Goal: Task Accomplishment & Management: Complete application form

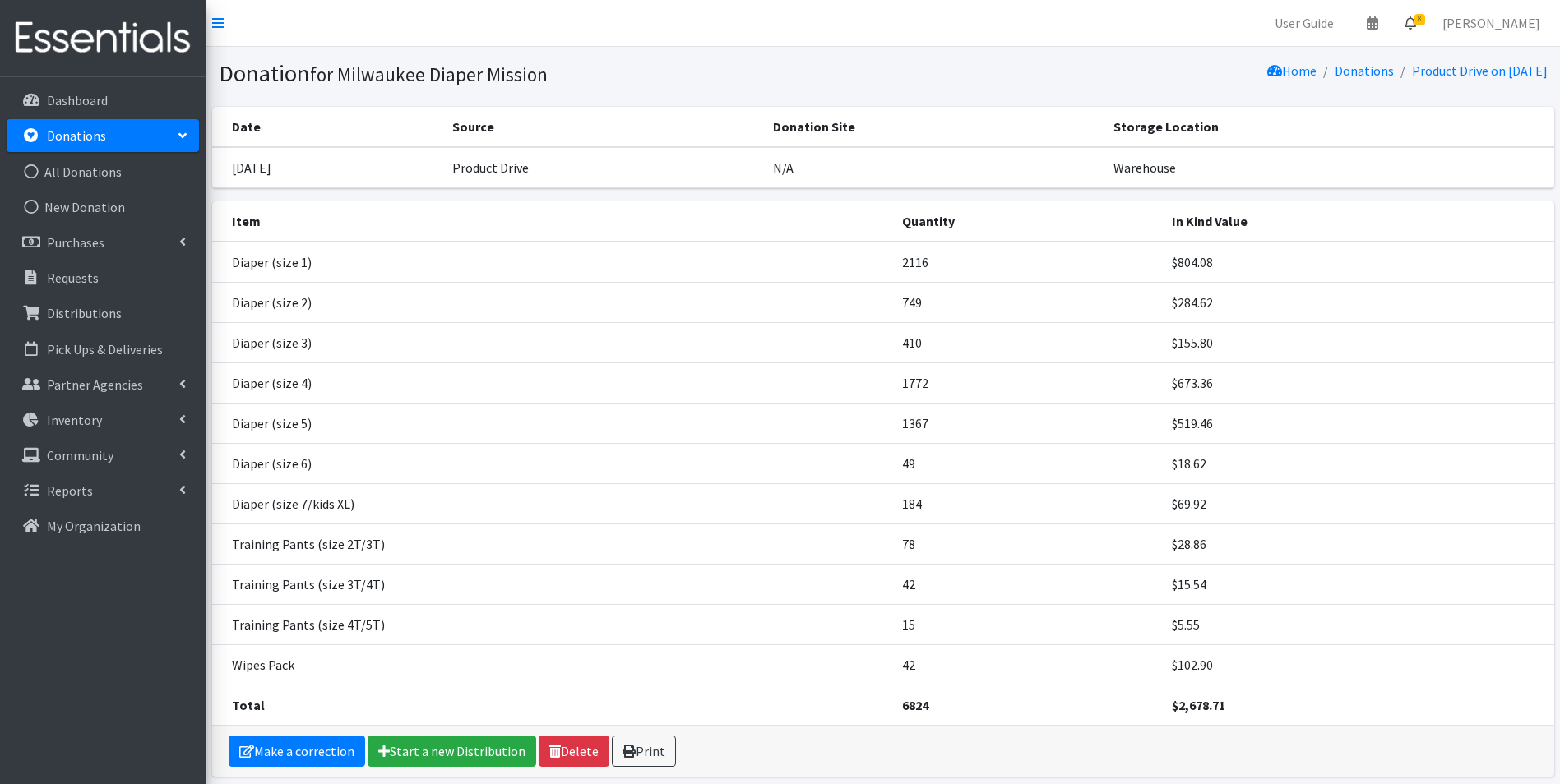
click at [1425, 24] on span "8" at bounding box center [1419, 19] width 11 height 12
click at [1428, 51] on link "8 Requests" at bounding box center [1311, 58] width 232 height 33
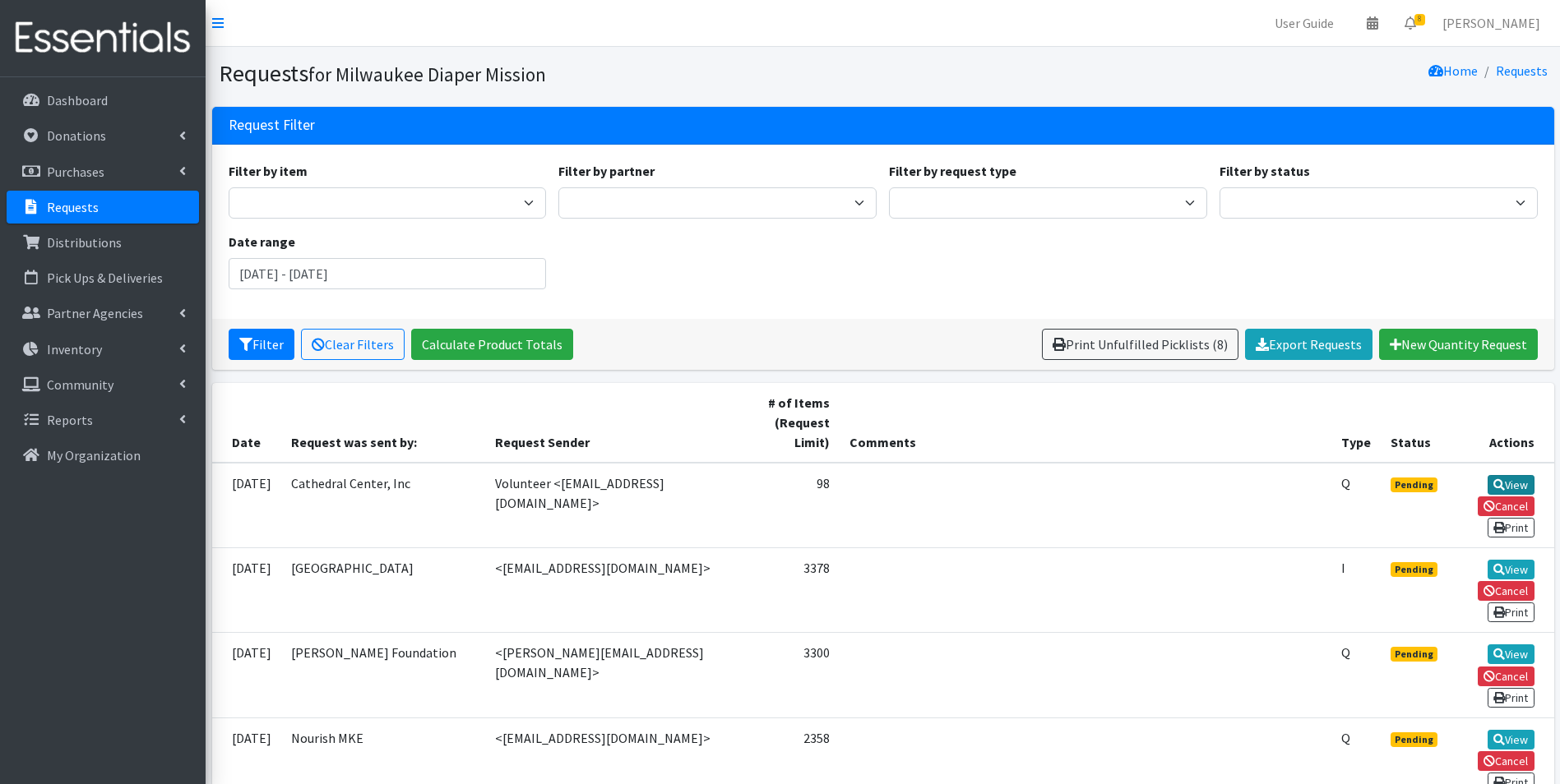
click at [1514, 484] on link "View" at bounding box center [1510, 485] width 47 height 19
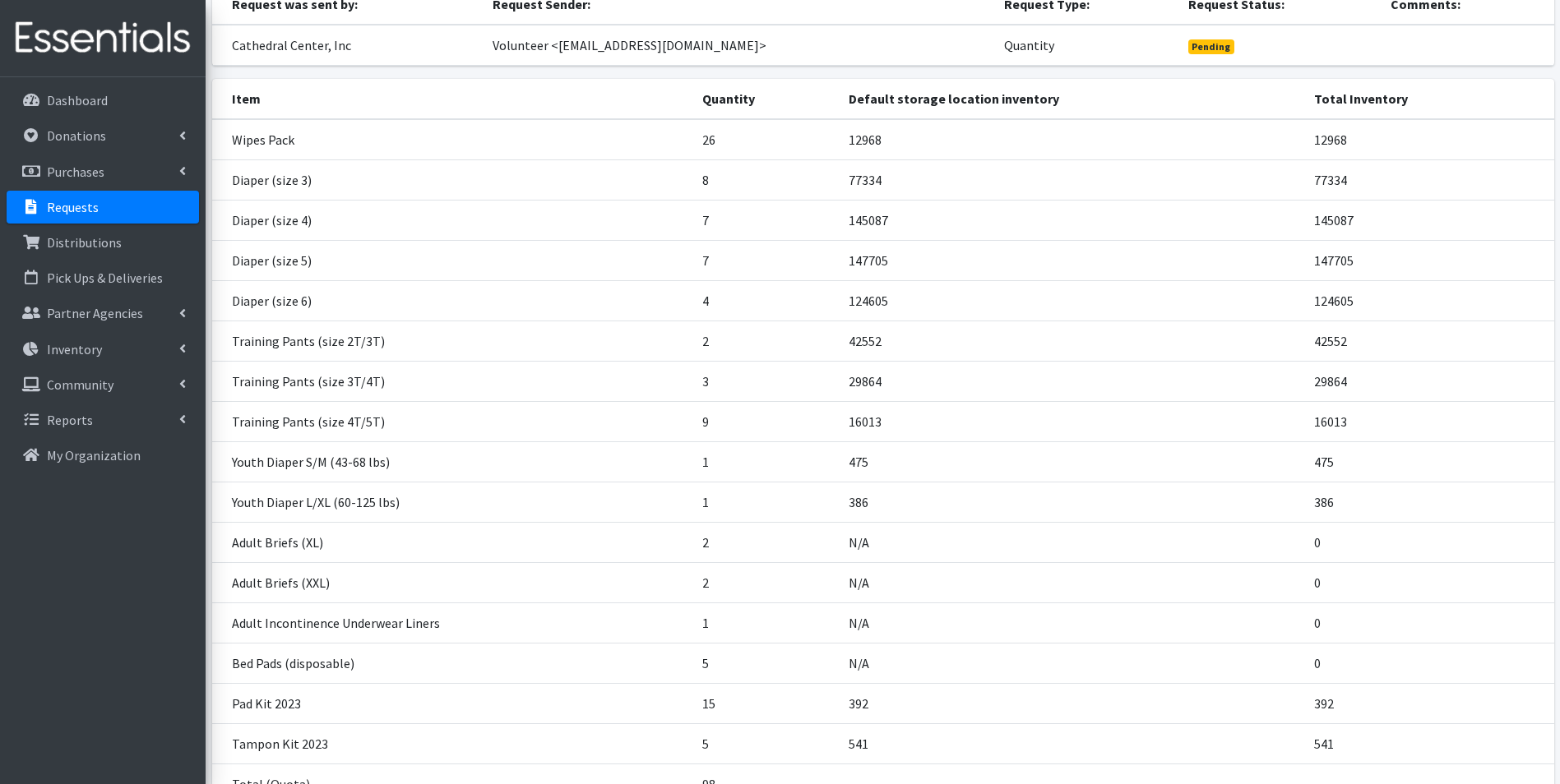
scroll to position [306, 0]
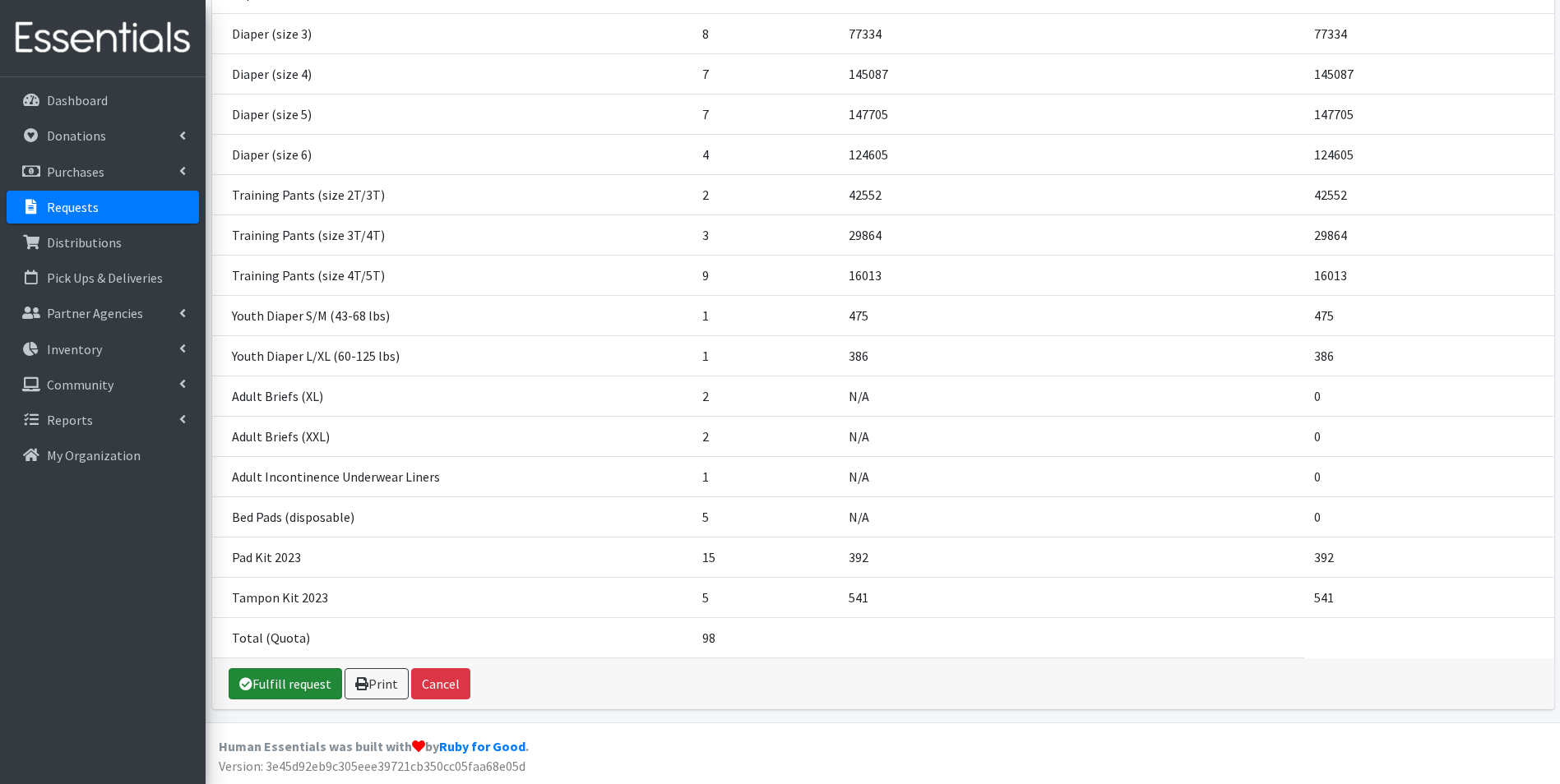
click at [295, 685] on link "Fulfill request" at bounding box center [285, 684] width 114 height 31
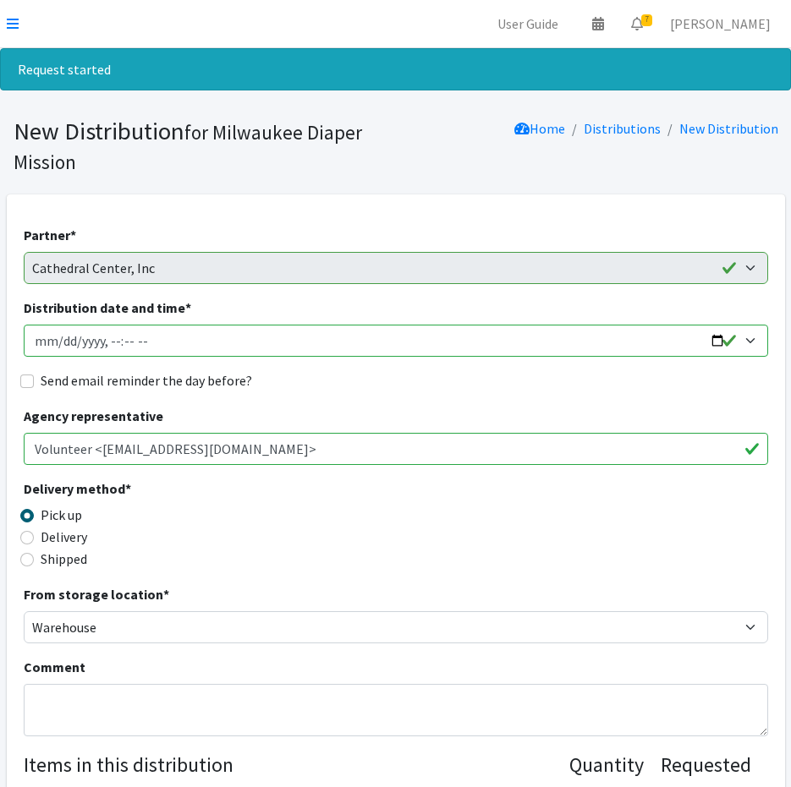
click at [46, 343] on input "Distribution date and time *" at bounding box center [396, 341] width 744 height 32
click at [52, 343] on input "Distribution date and time *" at bounding box center [396, 341] width 744 height 32
type input "[DATE]T23:59"
type input "[DATE]T09:00"
click at [26, 383] on input "Send email reminder the day before?" at bounding box center [27, 382] width 14 height 14
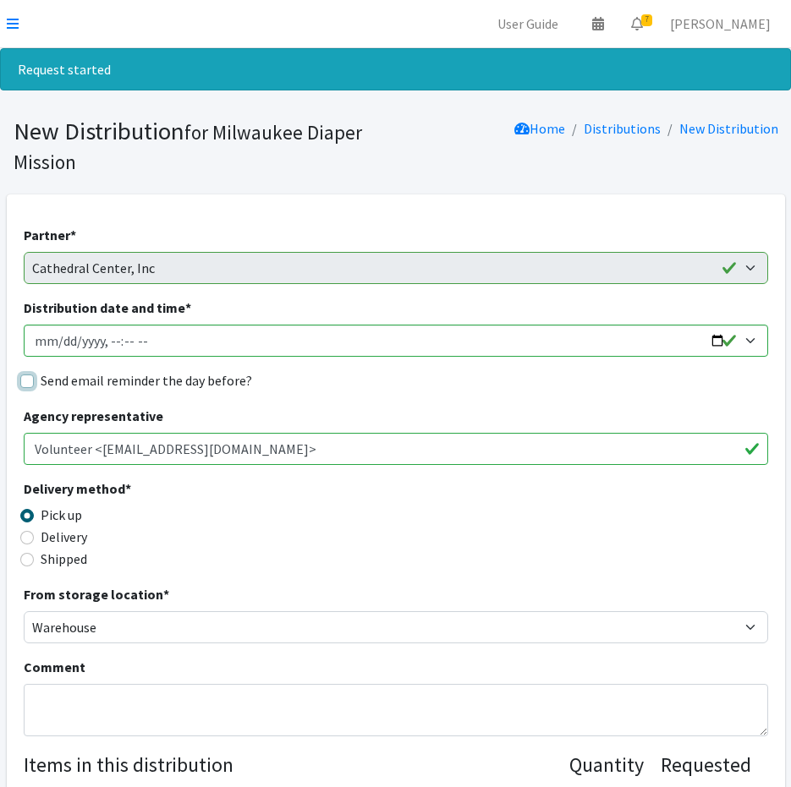
checkbox input "true"
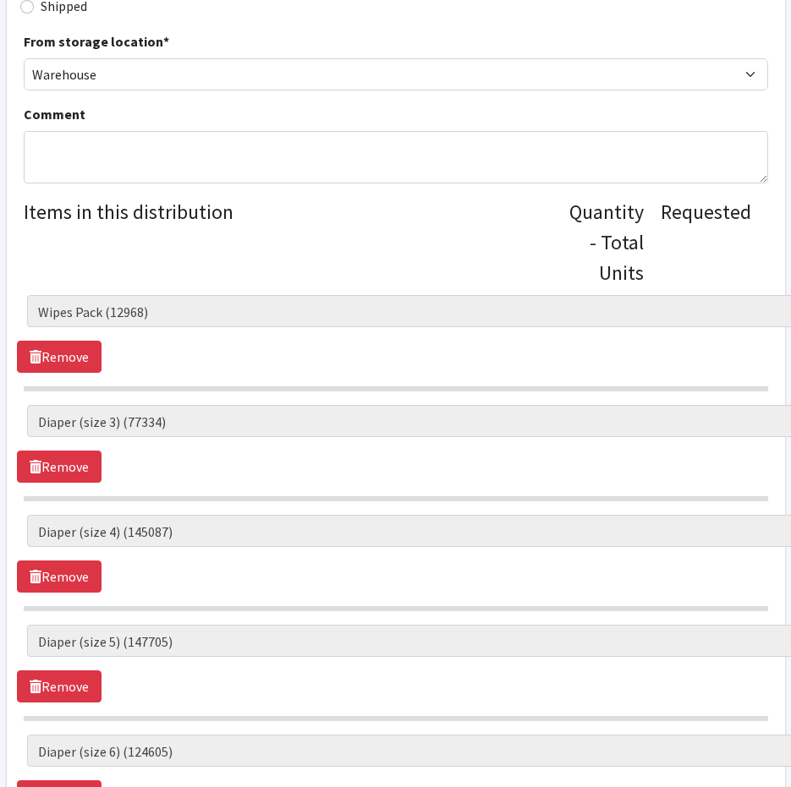
scroll to position [334, 0]
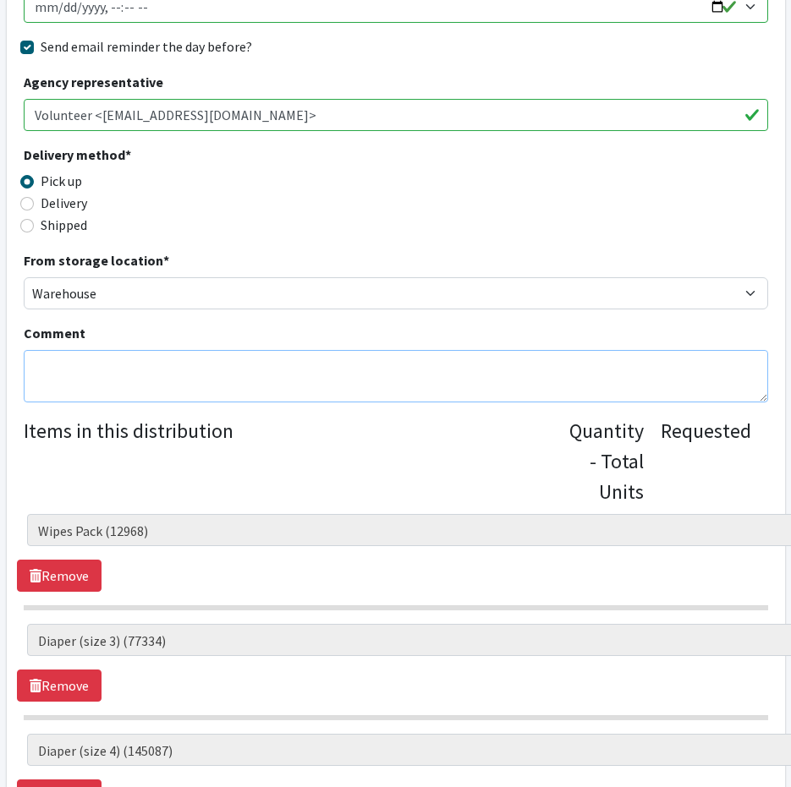
click at [504, 361] on textarea "Comment" at bounding box center [396, 376] width 744 height 52
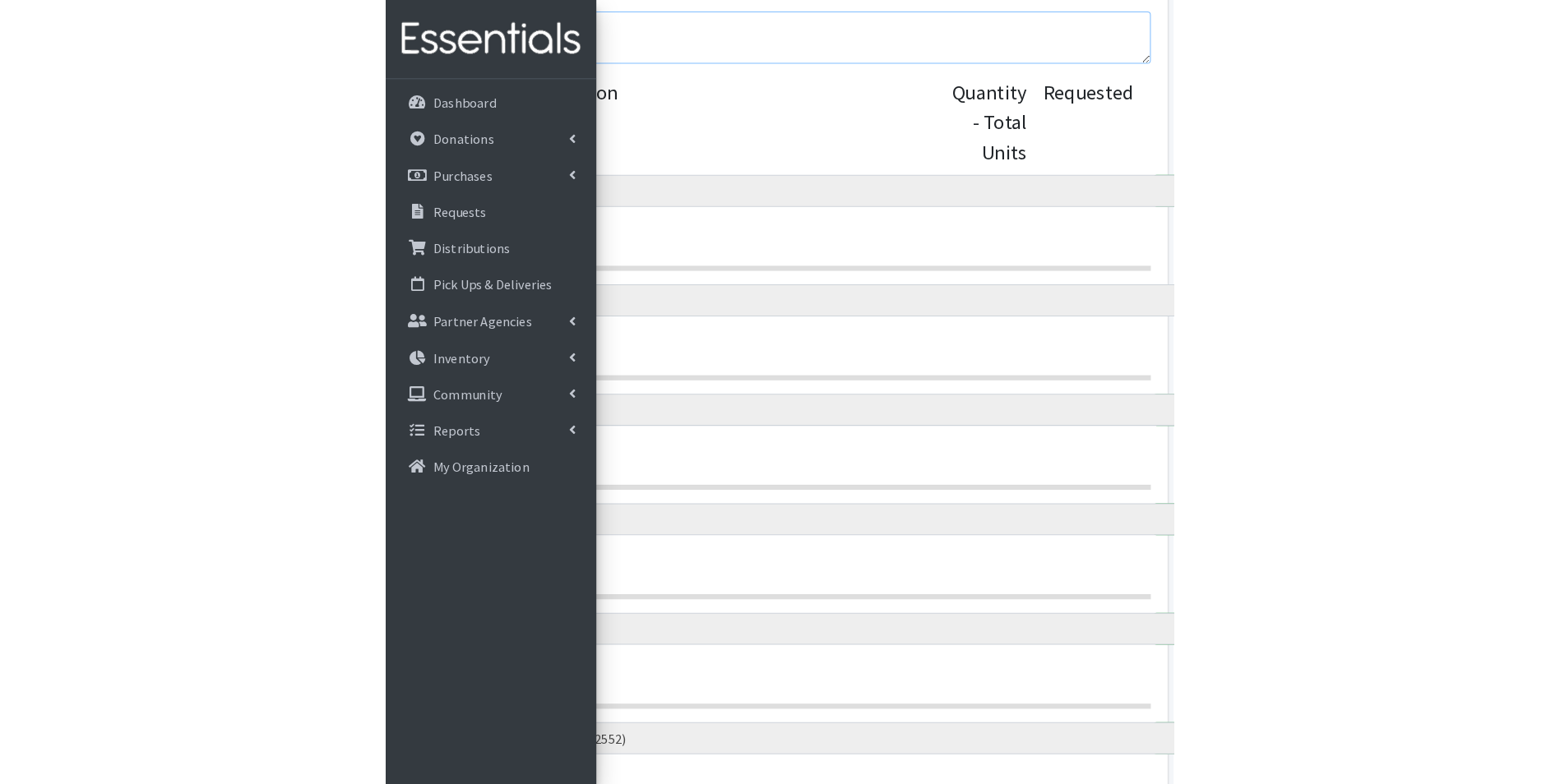
scroll to position [626, 0]
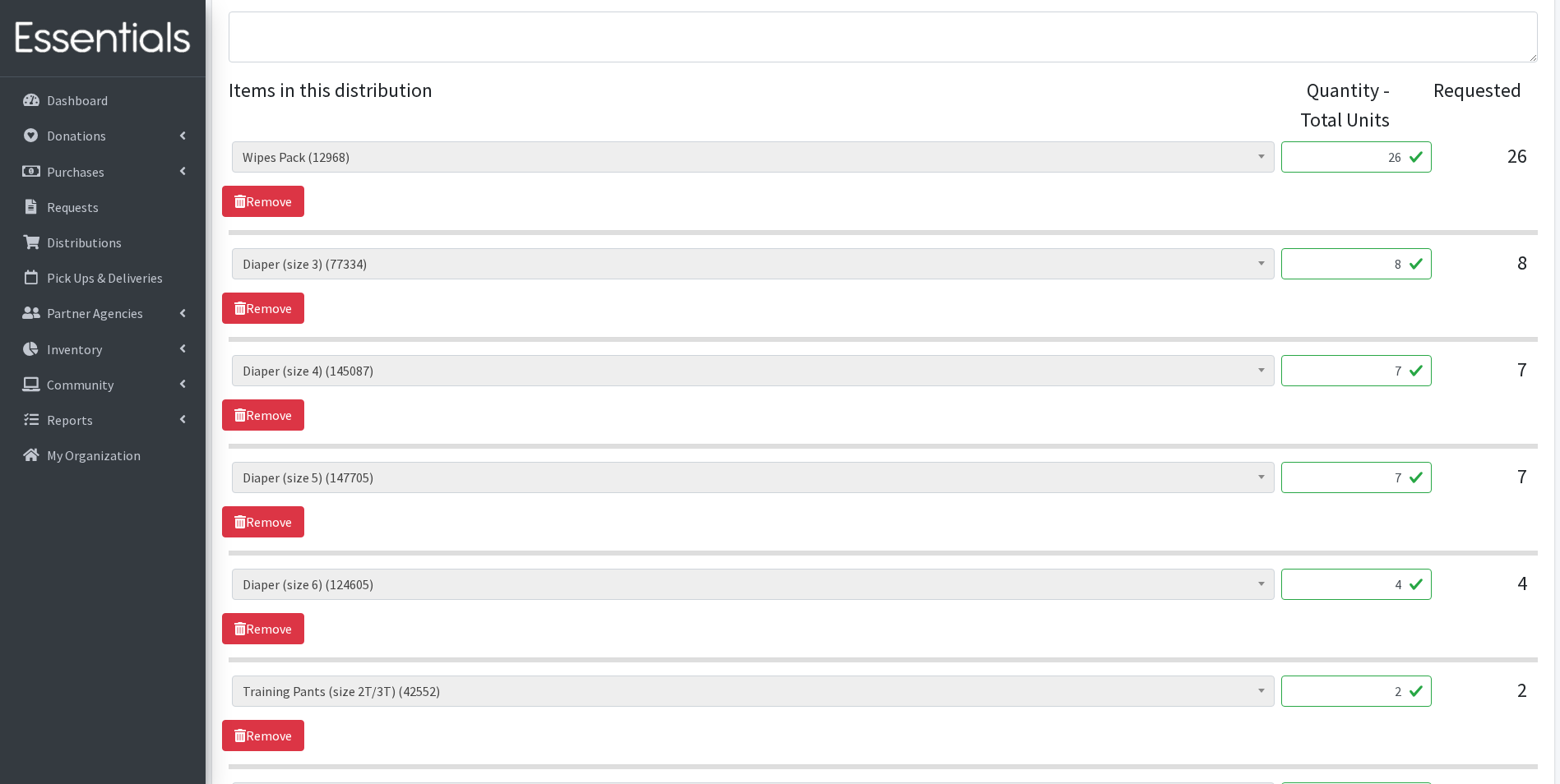
drag, startPoint x: 1338, startPoint y: 260, endPoint x: 1539, endPoint y: 271, distance: 201.3
click at [1539, 271] on div "AIO's (Newborn) (15) AIO's (Sized) (38) Adult Briefs (Medium) (0) Adult Briefs …" at bounding box center [882, 270] width 1321 height 45
type input "200"
drag, startPoint x: 1415, startPoint y: 352, endPoint x: 1404, endPoint y: 352, distance: 11.0
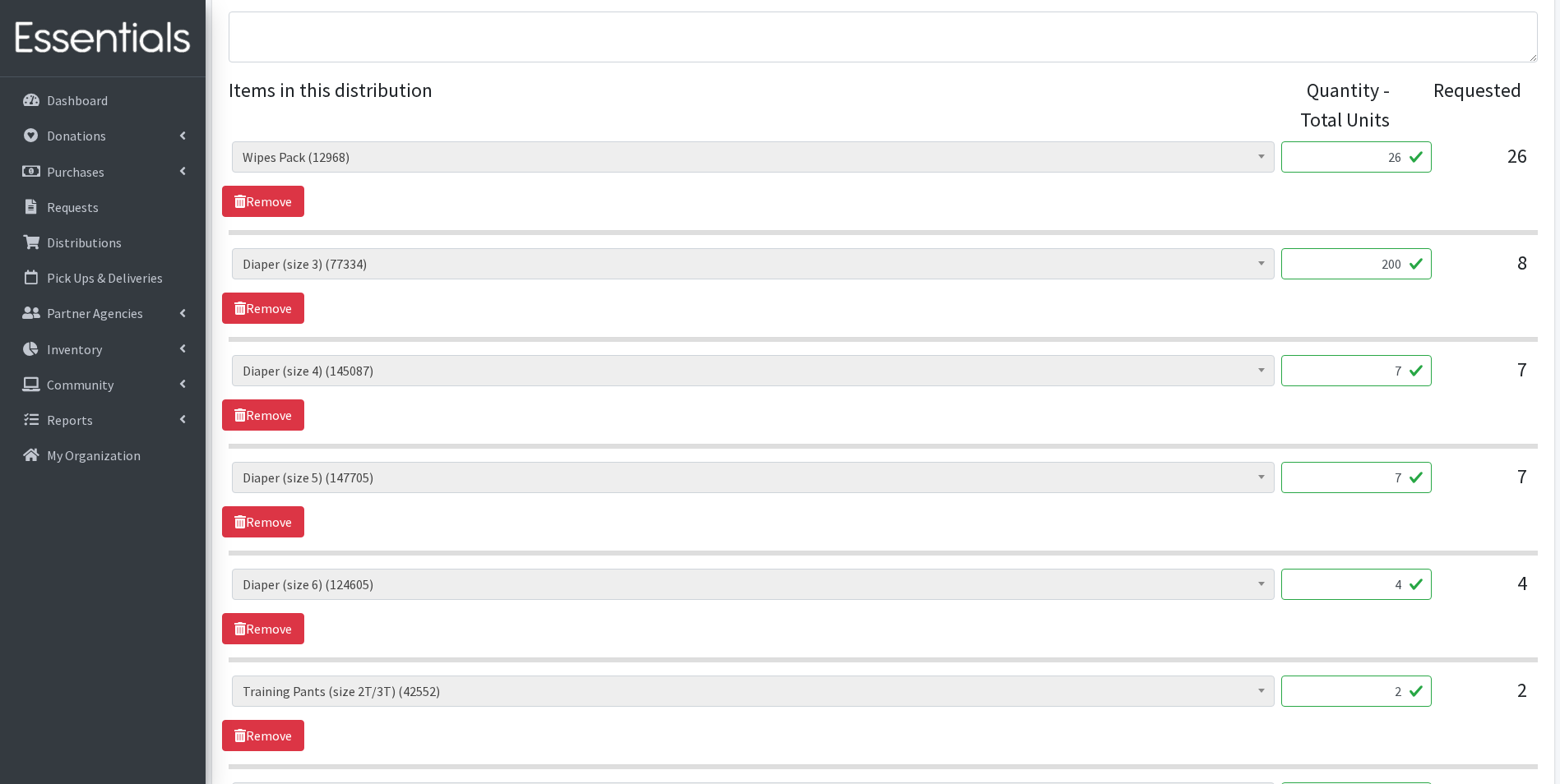
drag, startPoint x: 1381, startPoint y: 370, endPoint x: 1570, endPoint y: 378, distance: 189.2
click at [1559, 377] on html "User Guide 0 Pick-ups remaining this week View Calendar 7 7 Requests 0 Partner …" at bounding box center [780, 712] width 1560 height 2676
type input "175"
drag, startPoint x: 1393, startPoint y: 477, endPoint x: 1472, endPoint y: 476, distance: 79.0
click at [1472, 476] on div "AIO's (Newborn) (15) AIO's (Sized) (38) Adult Briefs (Medium) (0) Adult Briefs …" at bounding box center [883, 484] width 1301 height 45
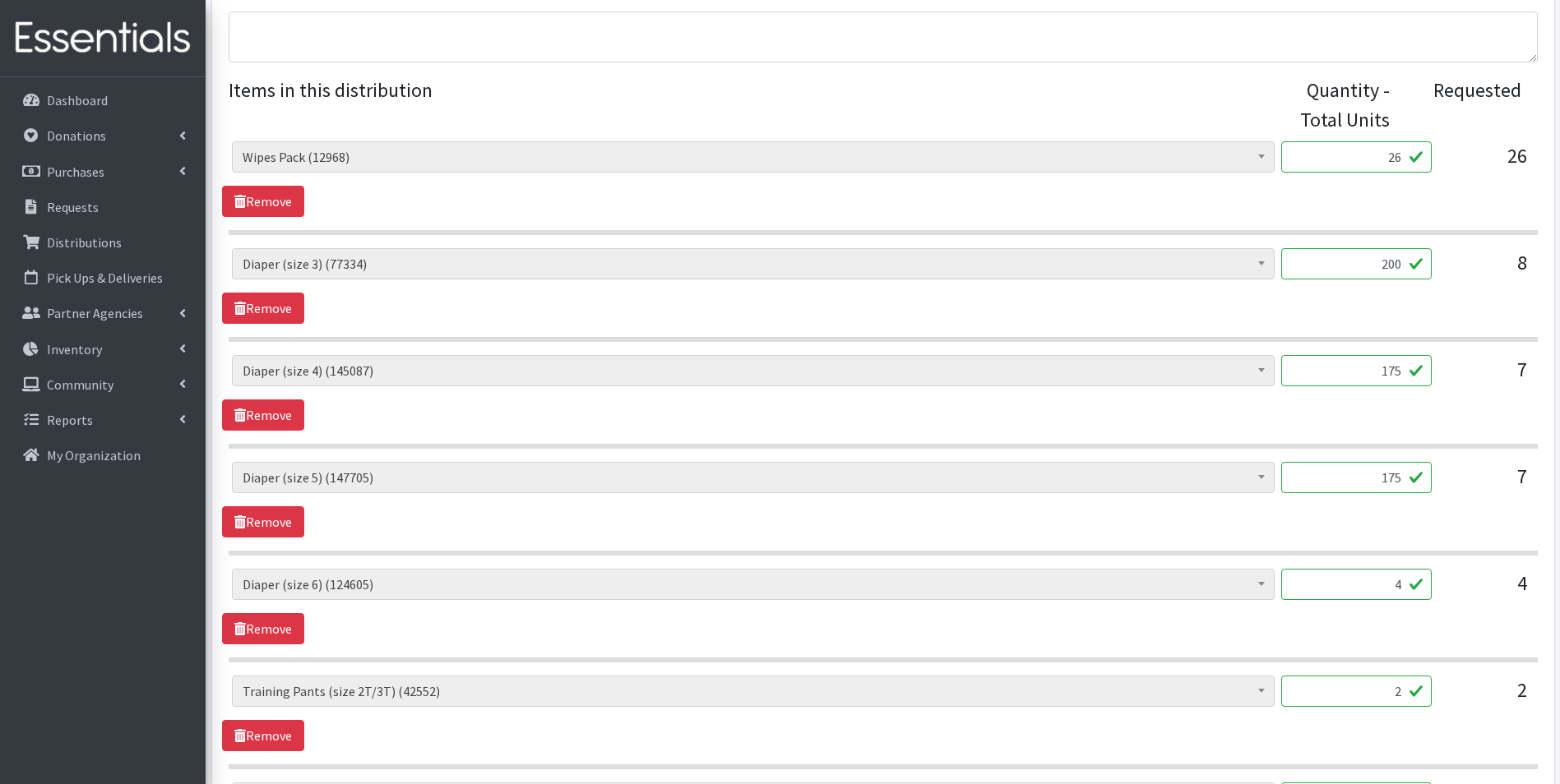
type input "175"
drag, startPoint x: 1374, startPoint y: 581, endPoint x: 1508, endPoint y: 589, distance: 134.2
click at [1508, 589] on div "AIO's (Newborn) (15) AIO's (Sized) (38) Adult Briefs (Medium) (0) Adult Briefs …" at bounding box center [883, 591] width 1301 height 45
type input "100"
drag, startPoint x: 1436, startPoint y: 699, endPoint x: 1490, endPoint y: 699, distance: 54.0
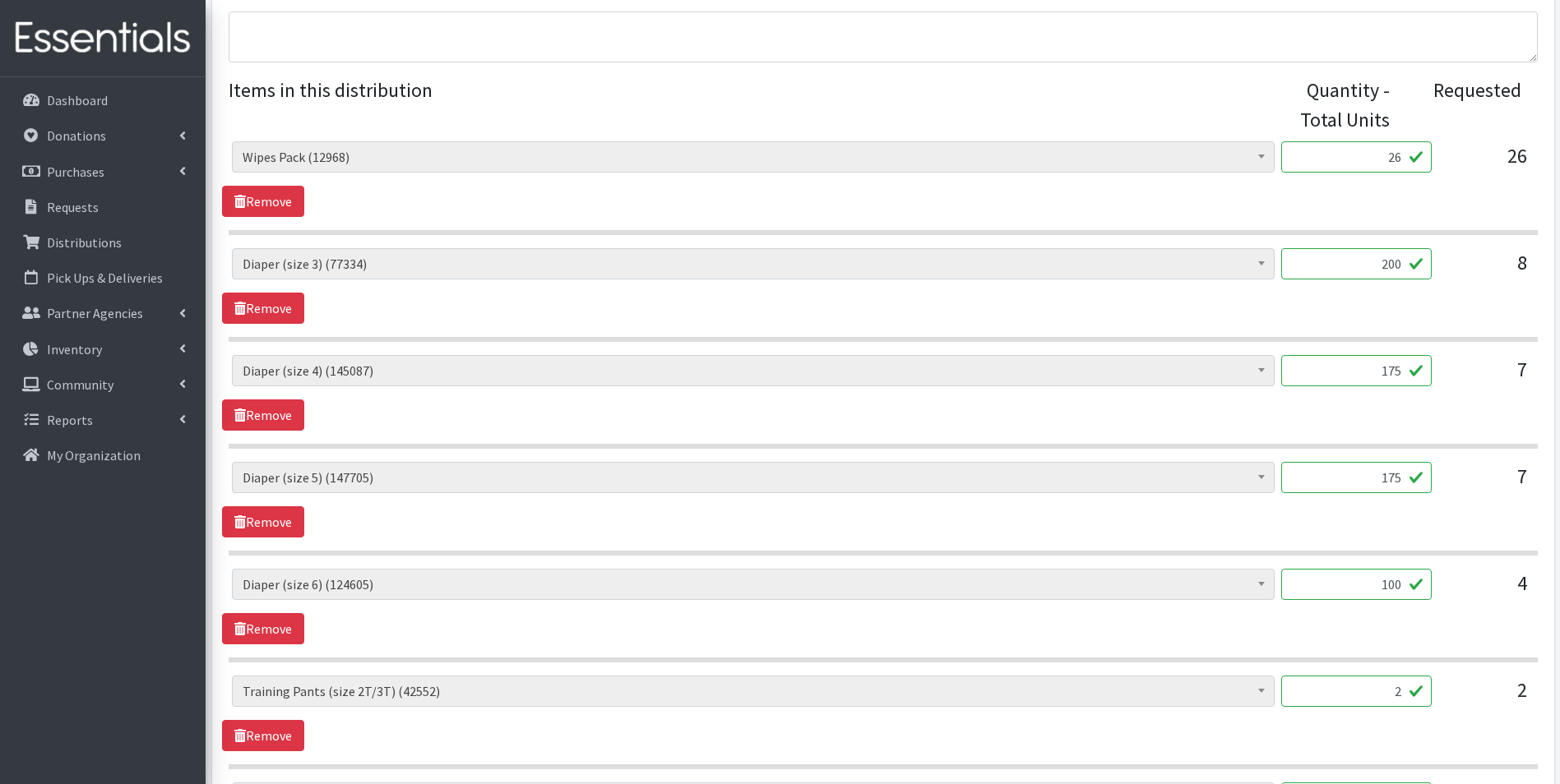
click at [1490, 699] on div "AIO's (Newborn) (15) AIO's (Sized) (38) Adult Briefs (Medium) (0) Adult Briefs …" at bounding box center [883, 698] width 1301 height 45
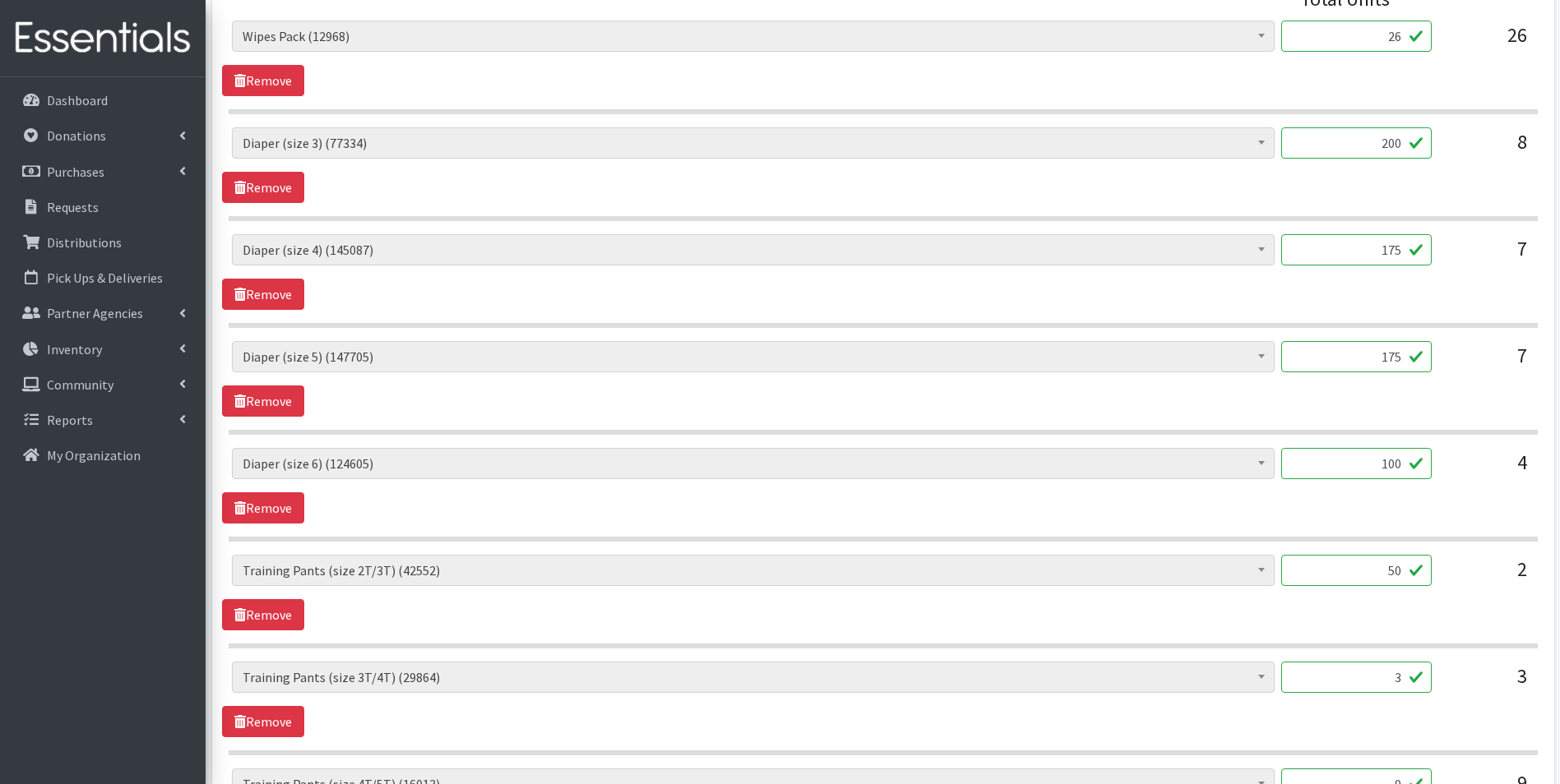
scroll to position [954, 0]
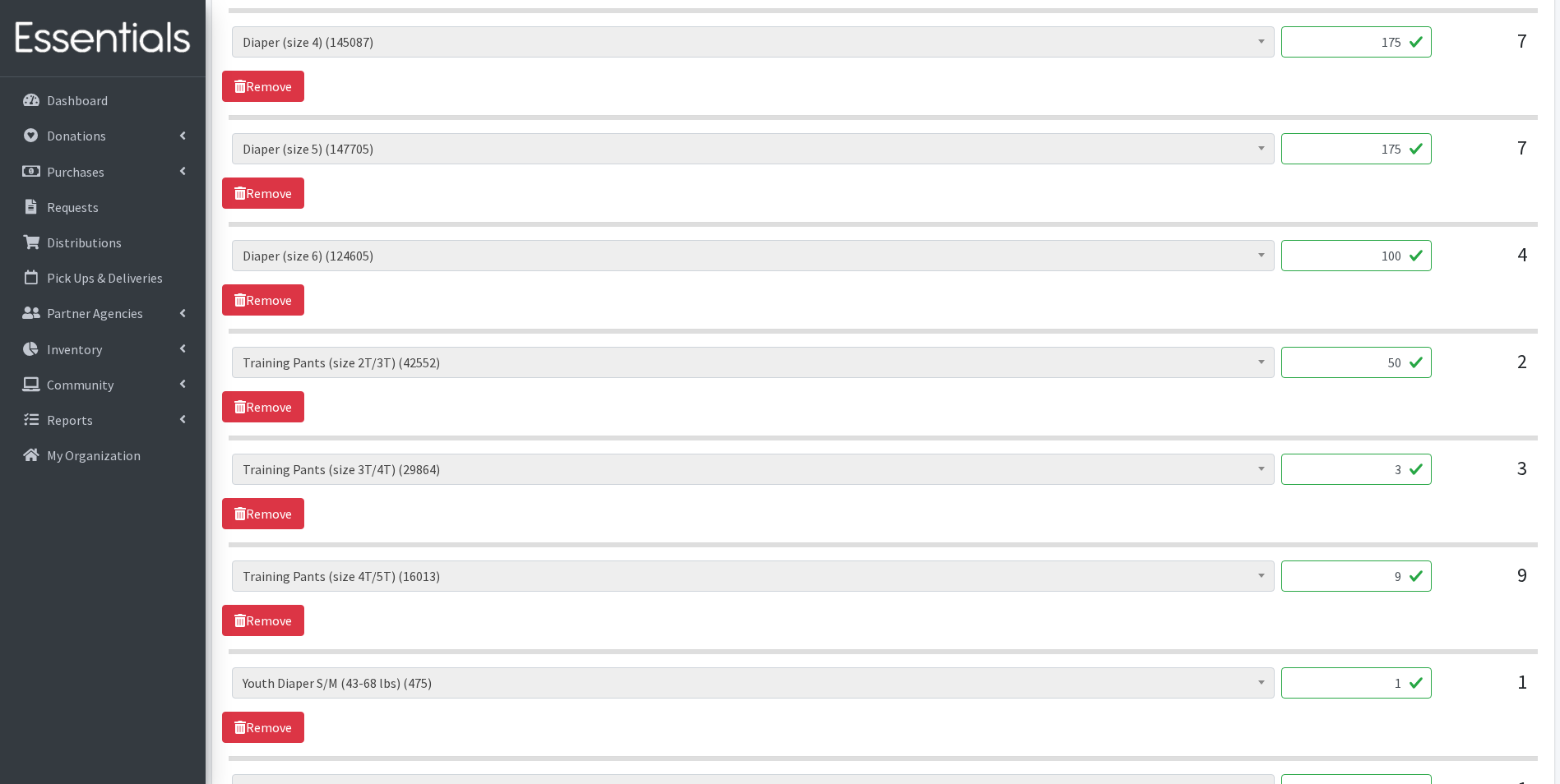
type input "50"
drag, startPoint x: 1361, startPoint y: 472, endPoint x: 1507, endPoint y: 482, distance: 146.3
click at [1507, 482] on div "AIO's (Newborn) (15) AIO's (Sized) (38) Adult Briefs (Medium) (0) Adult Briefs …" at bounding box center [883, 476] width 1301 height 45
type input "75"
click at [1483, 584] on div "AIO's (Newborn) (15) AIO's (Sized) (38) Adult Briefs (Medium) (0) Adult Briefs …" at bounding box center [883, 583] width 1301 height 45
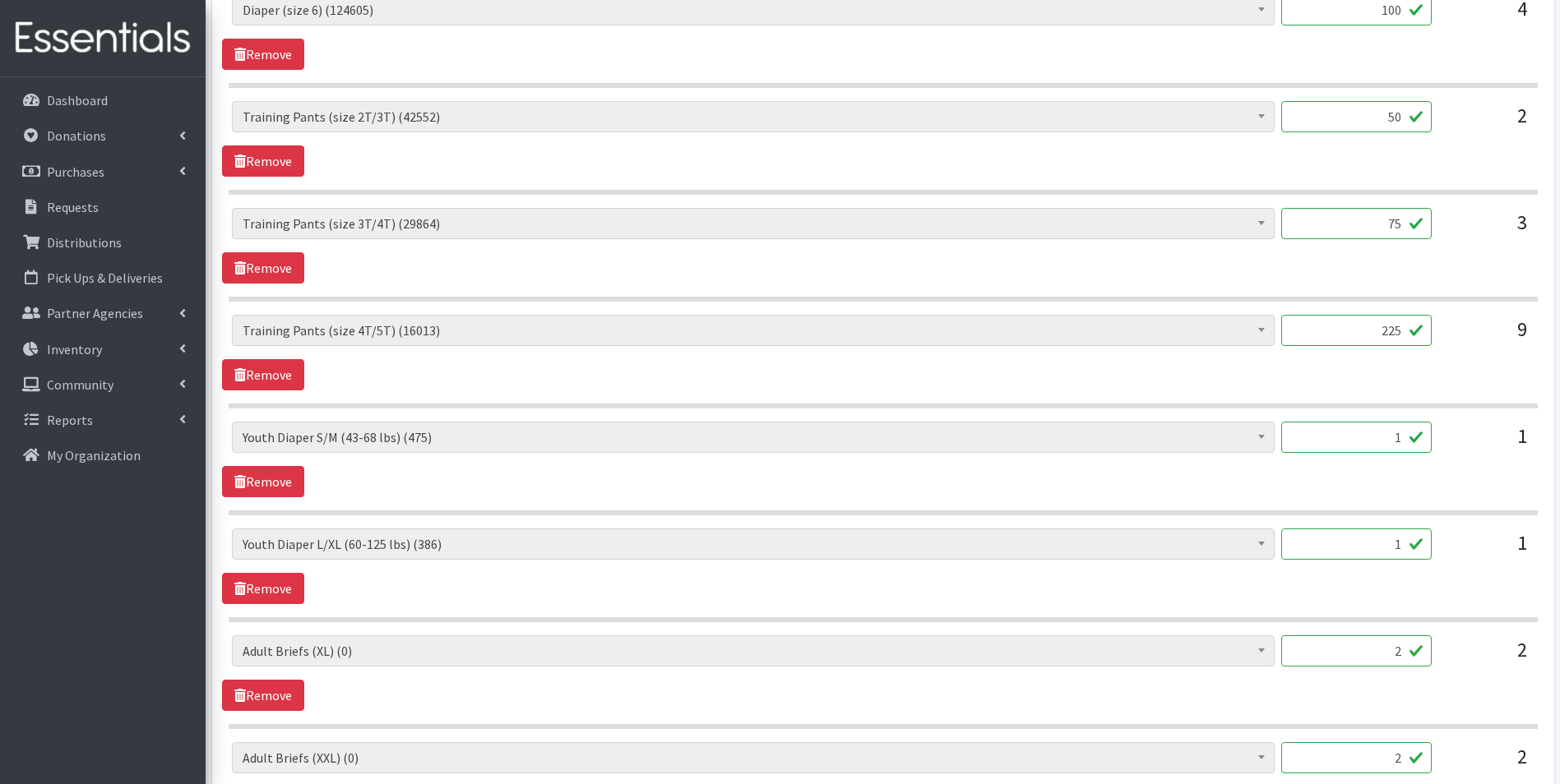
scroll to position [1201, 0]
type input "225"
drag, startPoint x: 1375, startPoint y: 435, endPoint x: 1466, endPoint y: 434, distance: 91.0
click at [1466, 434] on div "AIO's (Newborn) (15) AIO's (Sized) (38) Adult Briefs (Medium) (0) Adult Briefs …" at bounding box center [883, 443] width 1301 height 45
type input "24"
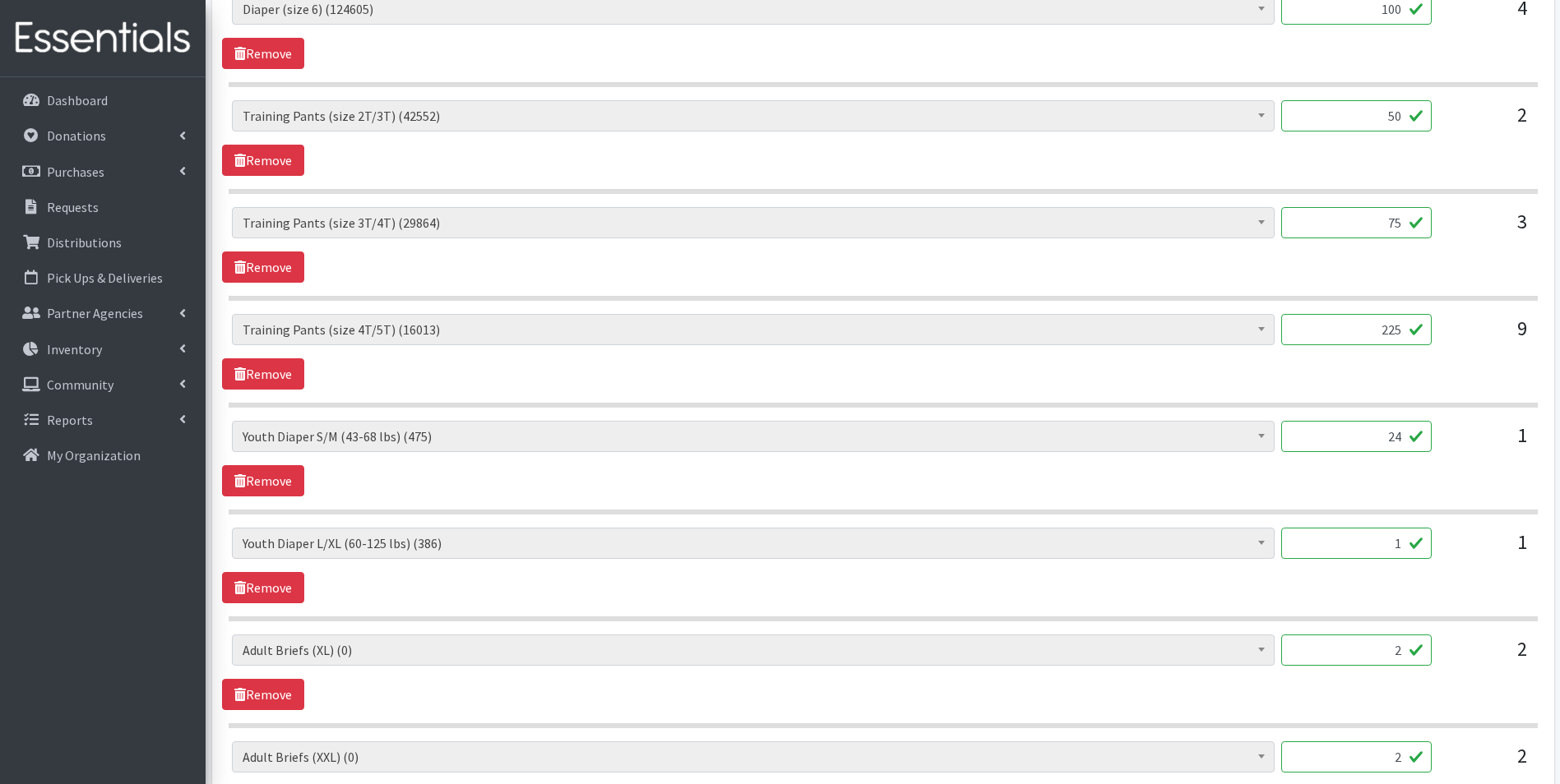
drag, startPoint x: 1307, startPoint y: 528, endPoint x: 1571, endPoint y: 643, distance: 288.0
click at [1538, 556] on div "AIO's (Newborn) (15) AIO's (Sized) (38) Adult Briefs (Medium) (0) Adult Briefs …" at bounding box center [882, 550] width 1321 height 45
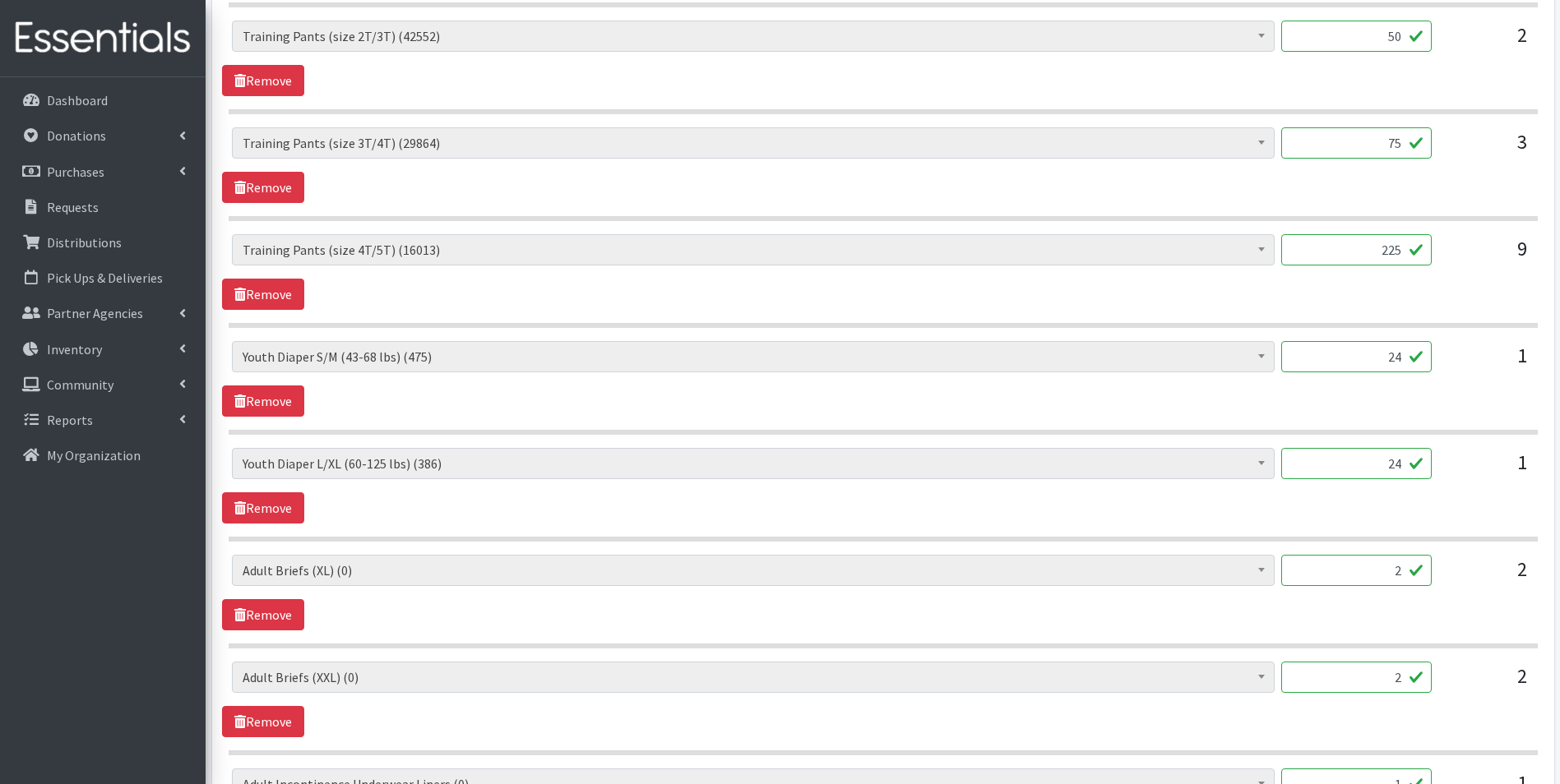
scroll to position [1447, 0]
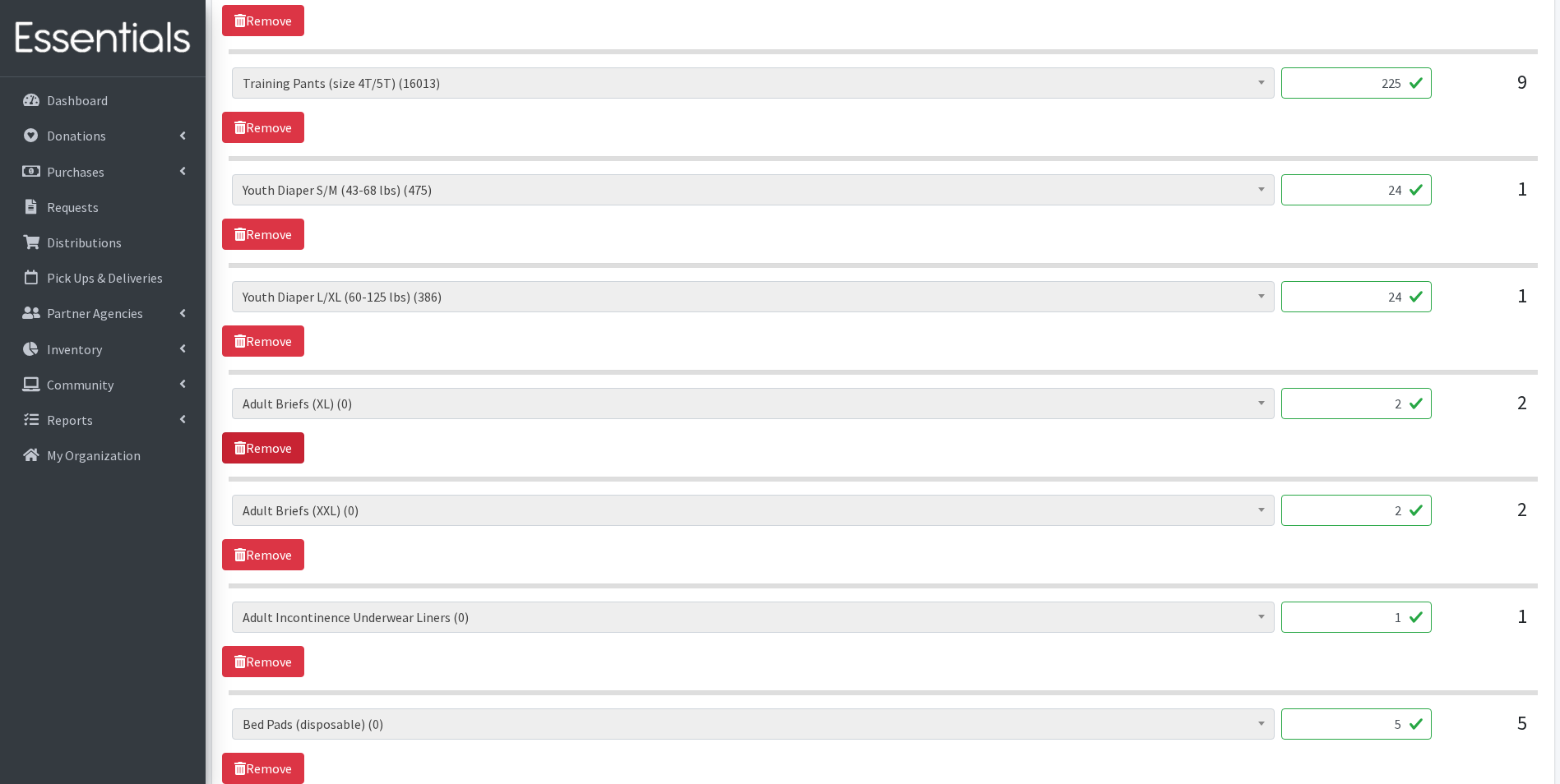
type input "24"
click at [274, 439] on link "Remove" at bounding box center [262, 448] width 83 height 31
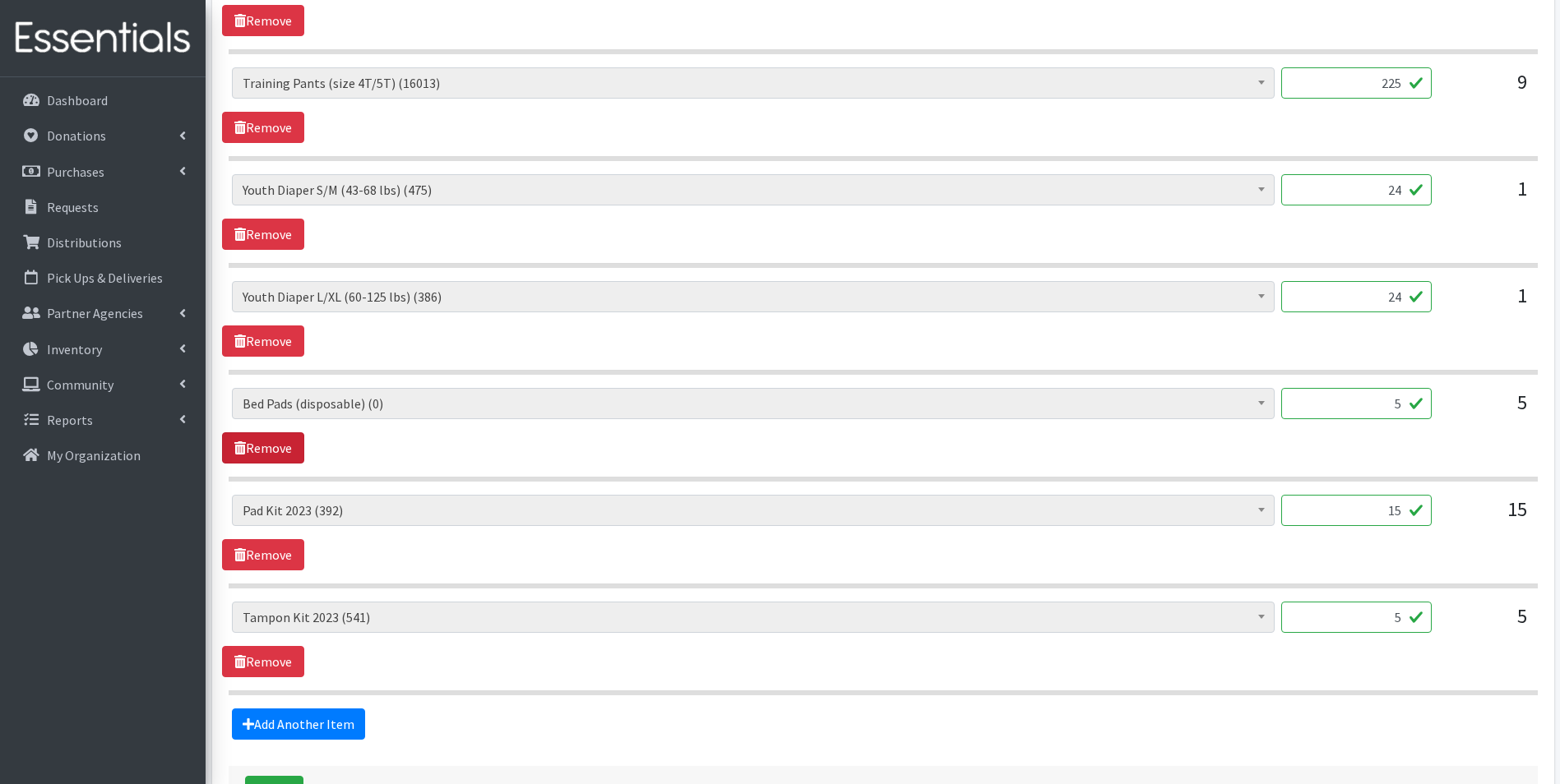
click at [274, 439] on link "Remove" at bounding box center [262, 448] width 83 height 31
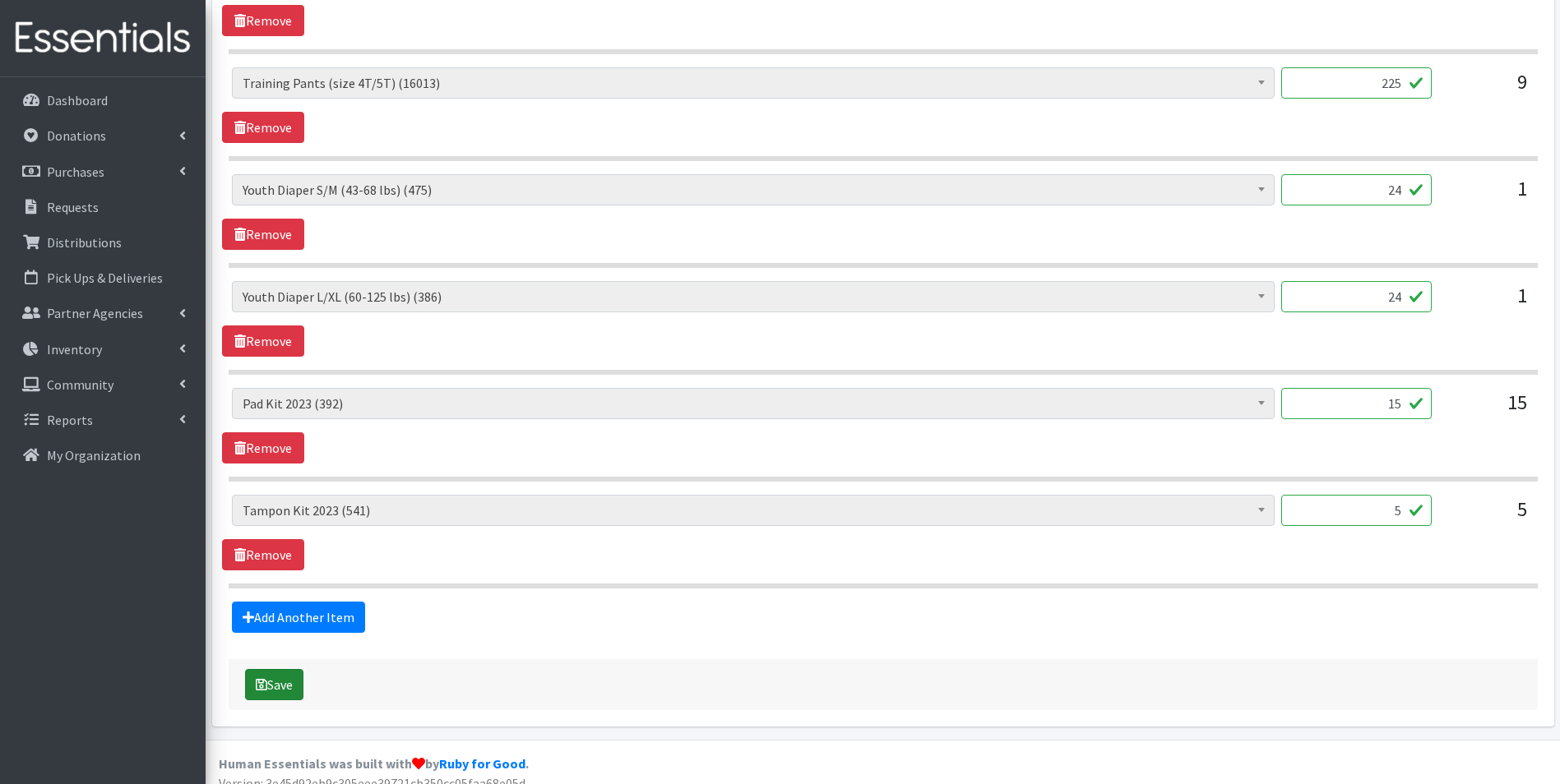
click at [274, 687] on button "Save" at bounding box center [274, 685] width 58 height 31
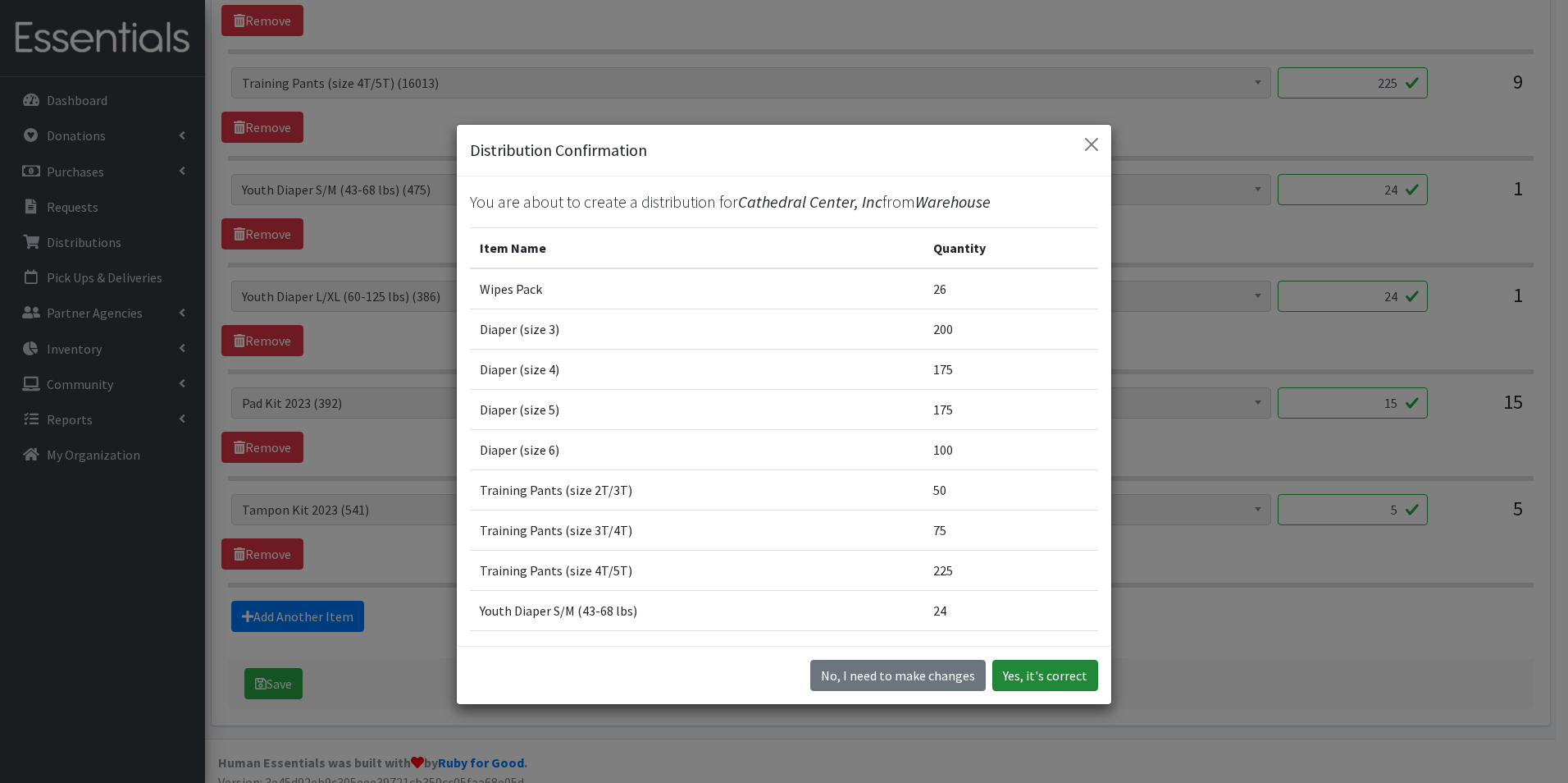
click at [1043, 685] on button "Yes, it's correct" at bounding box center [1044, 675] width 106 height 31
